Goal: Complete application form

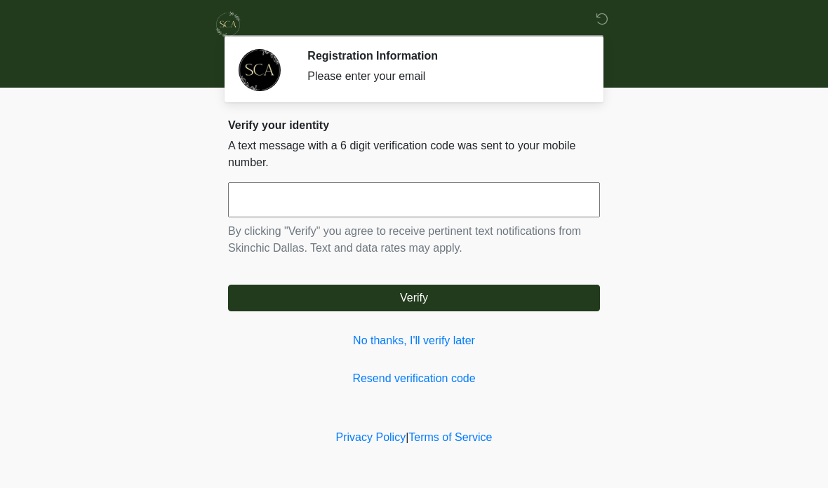
click at [285, 204] on input "text" at bounding box center [414, 199] width 372 height 35
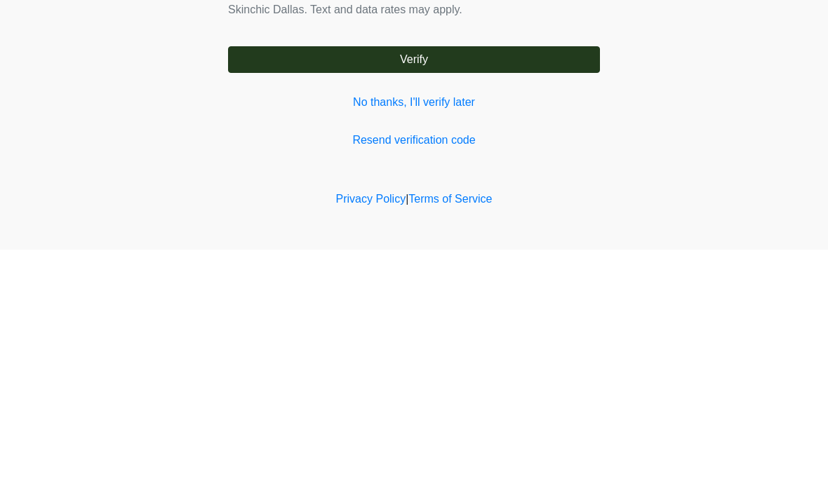
type input "******"
click at [452, 285] on button "Verify" at bounding box center [414, 298] width 372 height 27
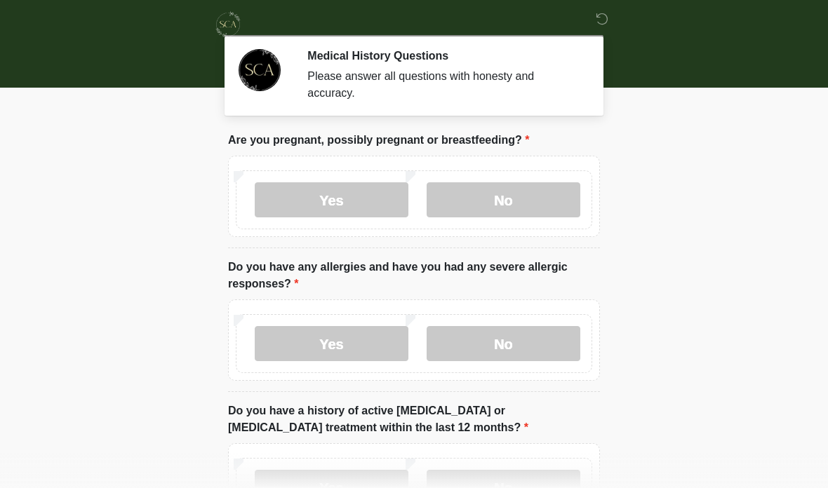
click at [509, 200] on label "No" at bounding box center [503, 199] width 154 height 35
click at [519, 347] on label "No" at bounding box center [503, 343] width 154 height 35
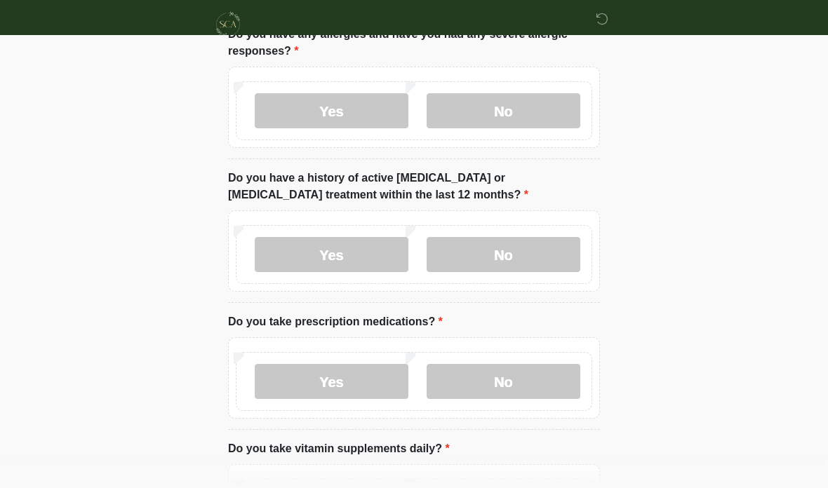
scroll to position [242, 0]
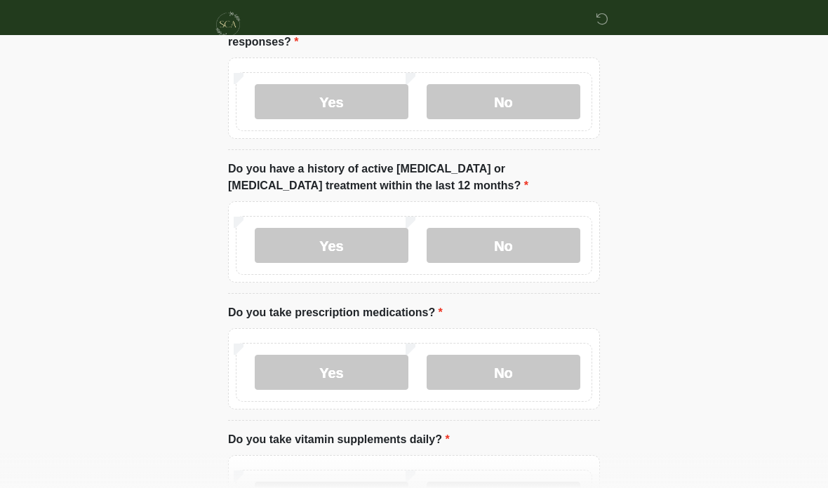
click at [514, 241] on label "No" at bounding box center [503, 245] width 154 height 35
click at [347, 365] on label "Yes" at bounding box center [332, 372] width 154 height 35
click at [336, 477] on textarea "Please specify medication names" at bounding box center [414, 478] width 372 height 60
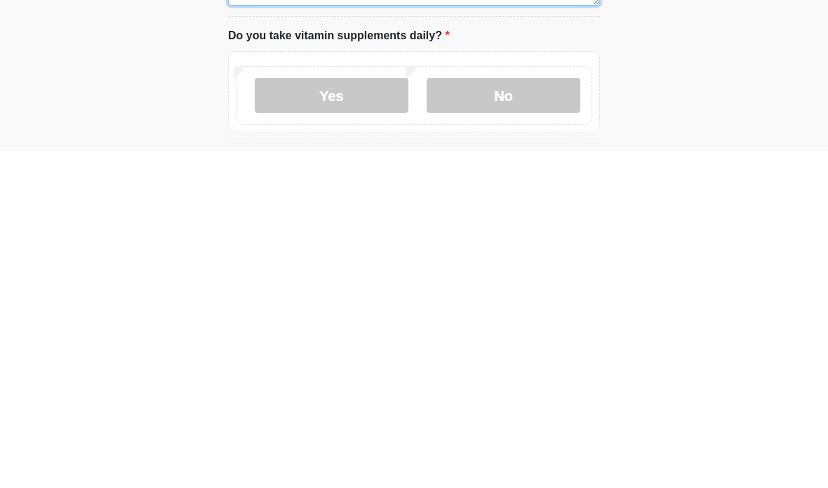
scroll to position [411, 0]
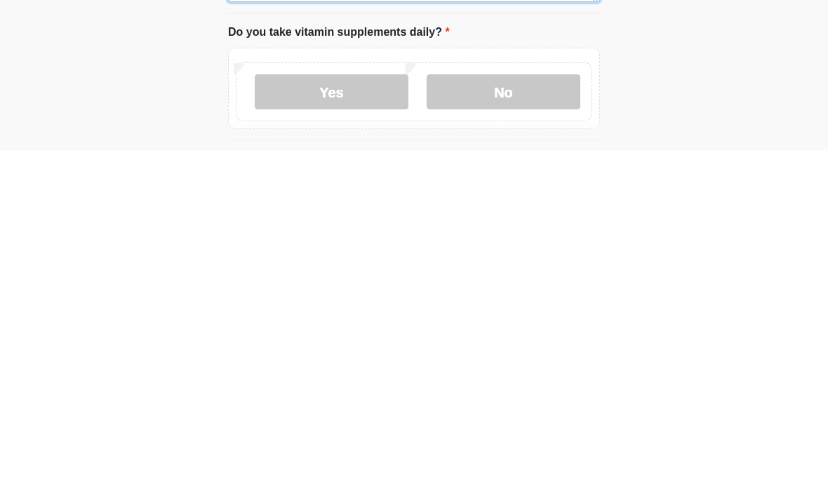
type textarea "*********"
click at [335, 412] on label "Yes" at bounding box center [332, 429] width 154 height 35
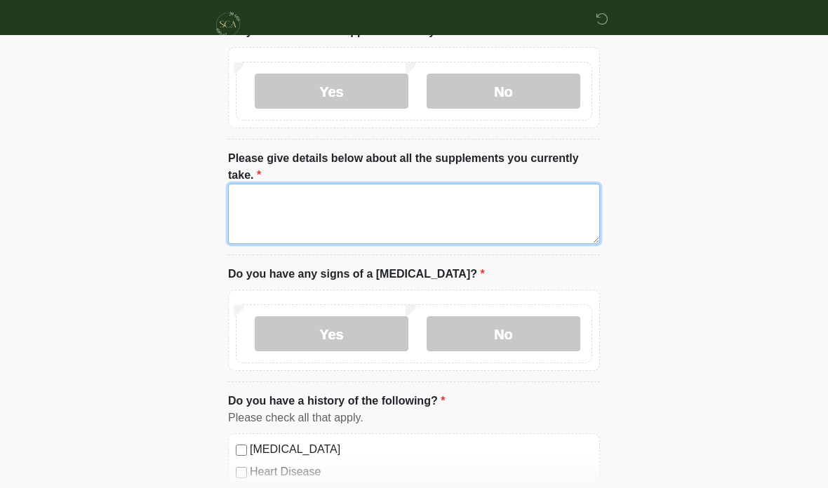
click at [295, 218] on textarea "Please give details below about all the supplements you currently take." at bounding box center [414, 214] width 372 height 60
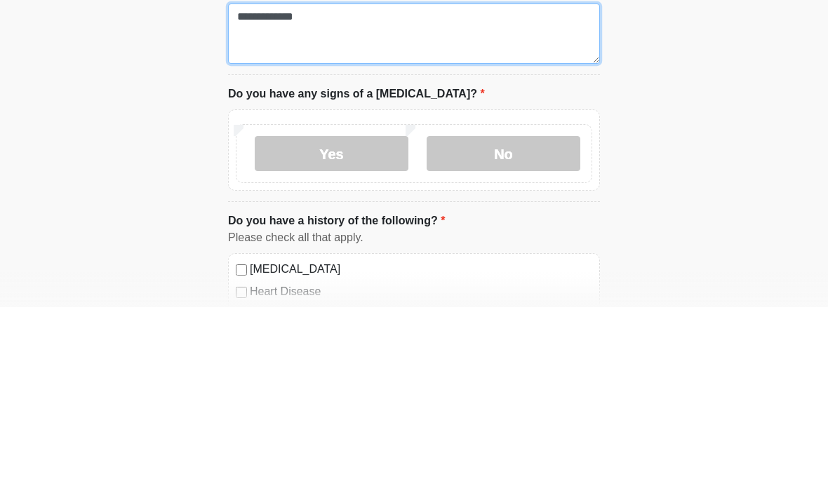
type textarea "**********"
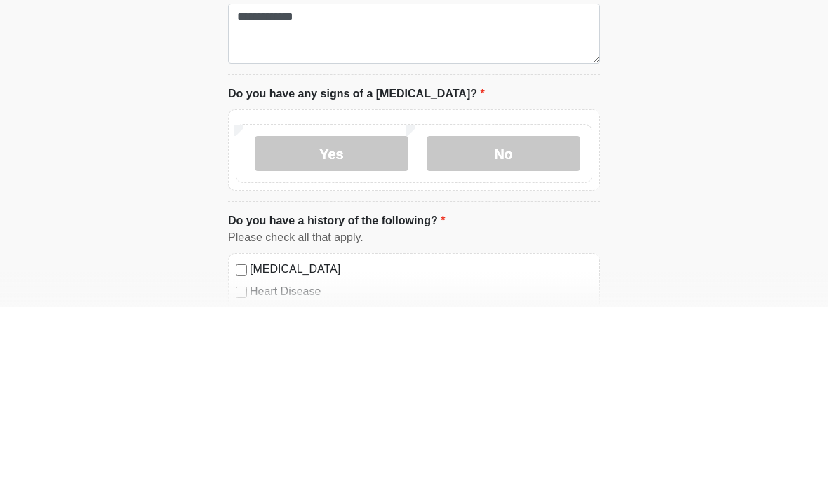
click at [515, 317] on label "No" at bounding box center [503, 334] width 154 height 35
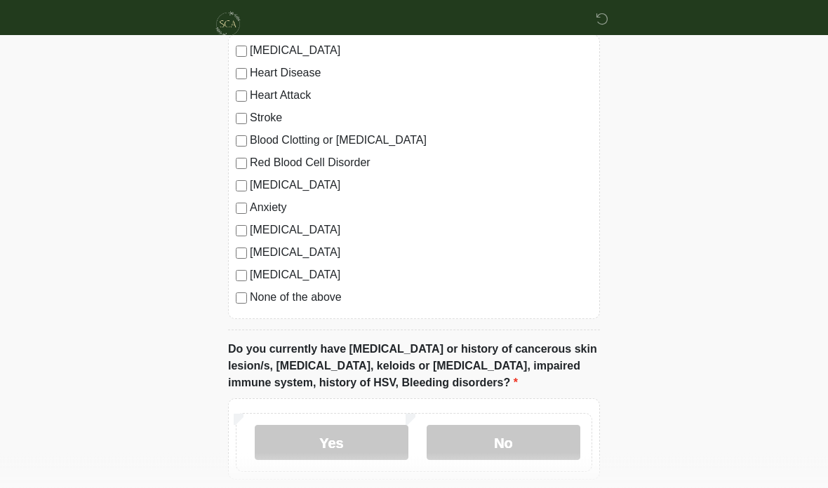
scroll to position [1149, 0]
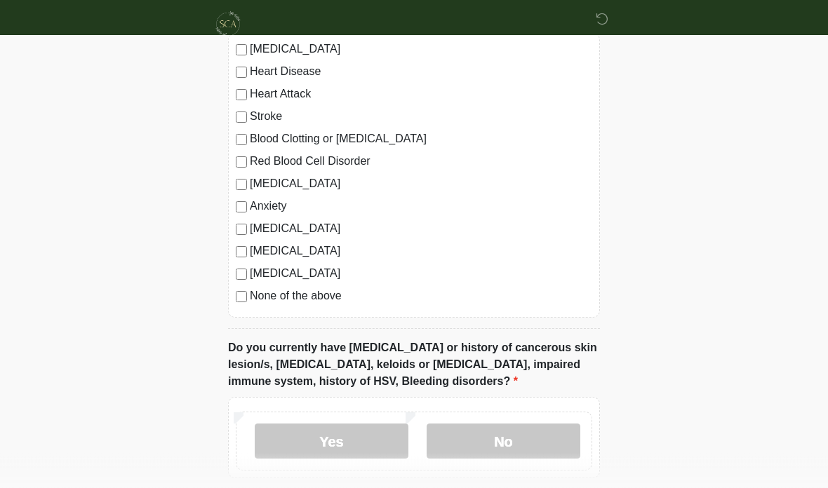
click at [524, 440] on label "No" at bounding box center [503, 441] width 154 height 35
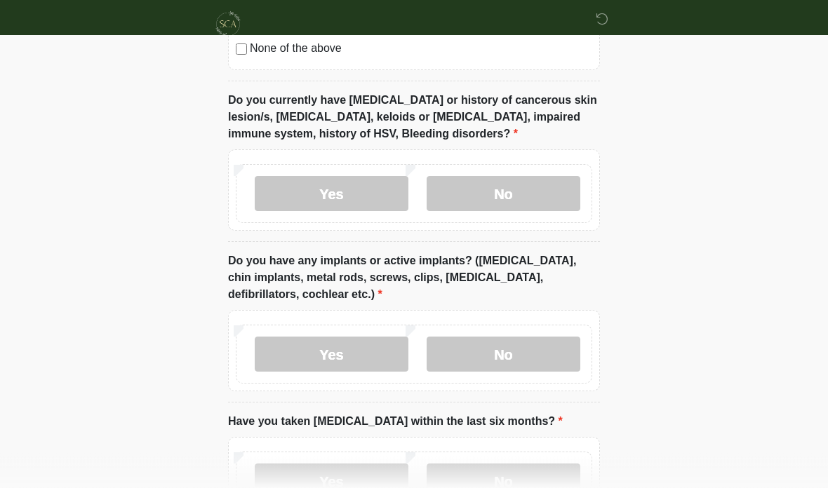
scroll to position [1397, 0]
click at [506, 351] on label "No" at bounding box center [503, 354] width 154 height 35
click at [512, 479] on label "No" at bounding box center [503, 481] width 154 height 35
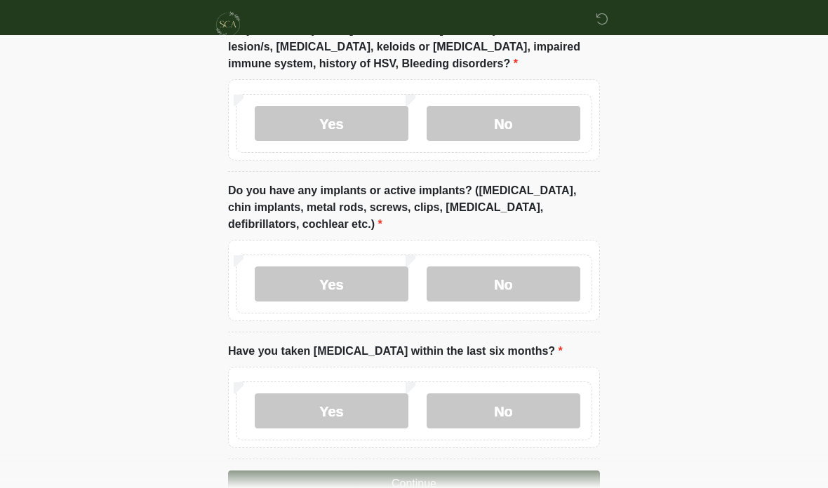
scroll to position [1492, 0]
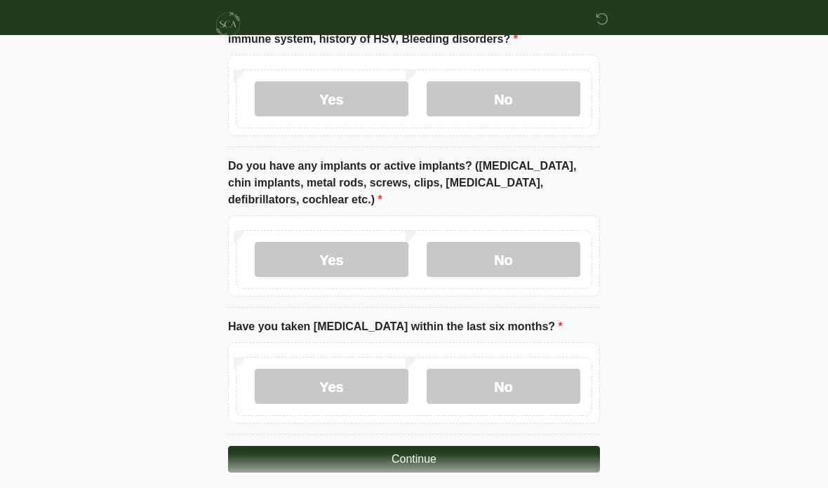
click at [483, 459] on button "Continue" at bounding box center [414, 459] width 372 height 27
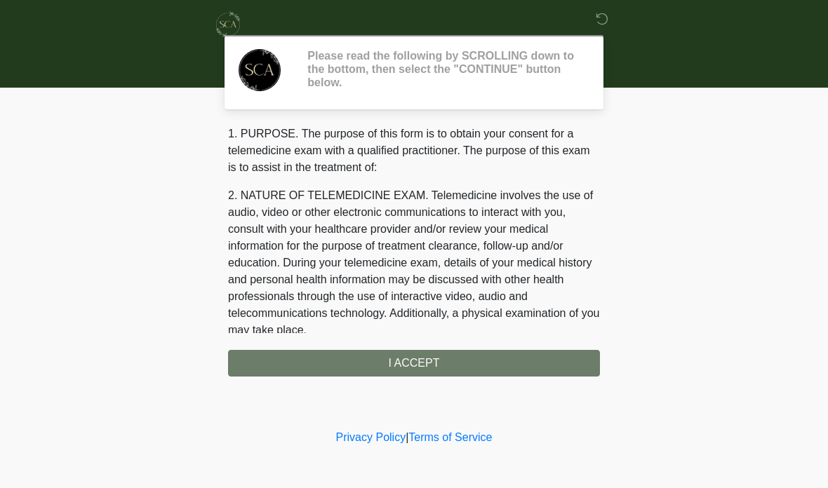
scroll to position [0, 0]
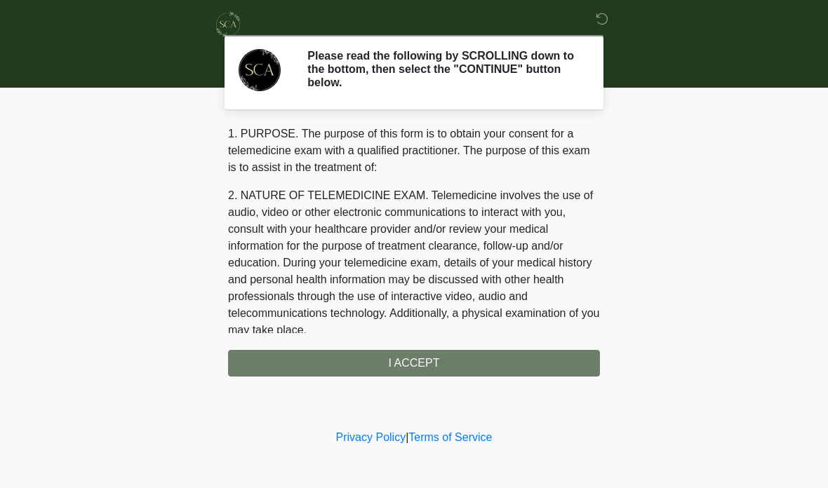
click at [432, 363] on div "1. PURPOSE. The purpose of this form is to obtain your consent for a telemedici…" at bounding box center [414, 251] width 372 height 251
click at [417, 364] on div "1. PURPOSE. The purpose of this form is to obtain your consent for a telemedici…" at bounding box center [414, 251] width 372 height 251
click at [410, 356] on div "1. PURPOSE. The purpose of this form is to obtain your consent for a telemedici…" at bounding box center [414, 251] width 372 height 251
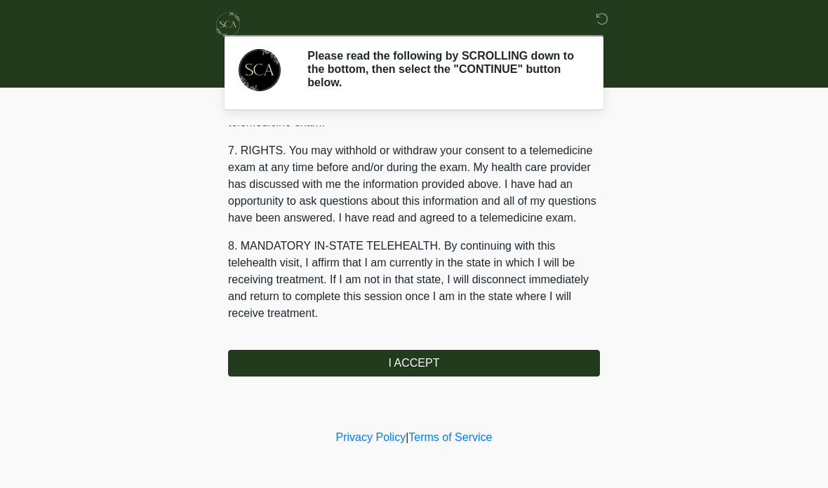
scroll to position [606, 0]
click at [433, 368] on button "I ACCEPT" at bounding box center [414, 363] width 372 height 27
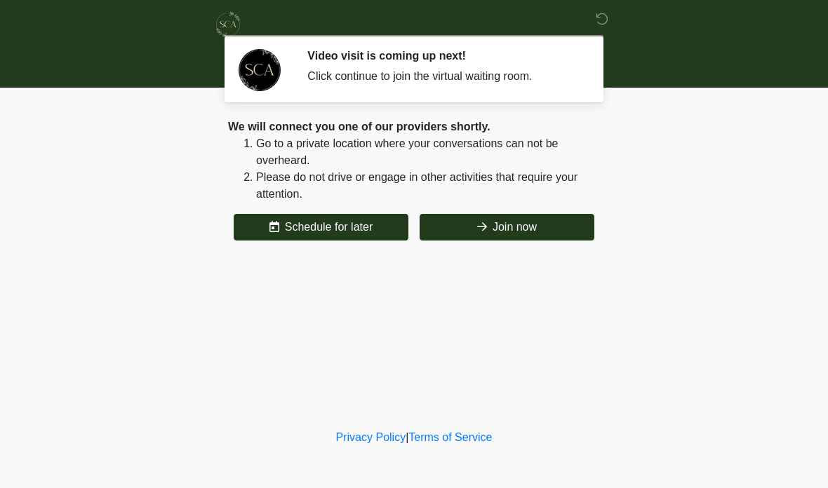
click at [518, 230] on button "Join now" at bounding box center [506, 227] width 175 height 27
